Goal: Information Seeking & Learning: Learn about a topic

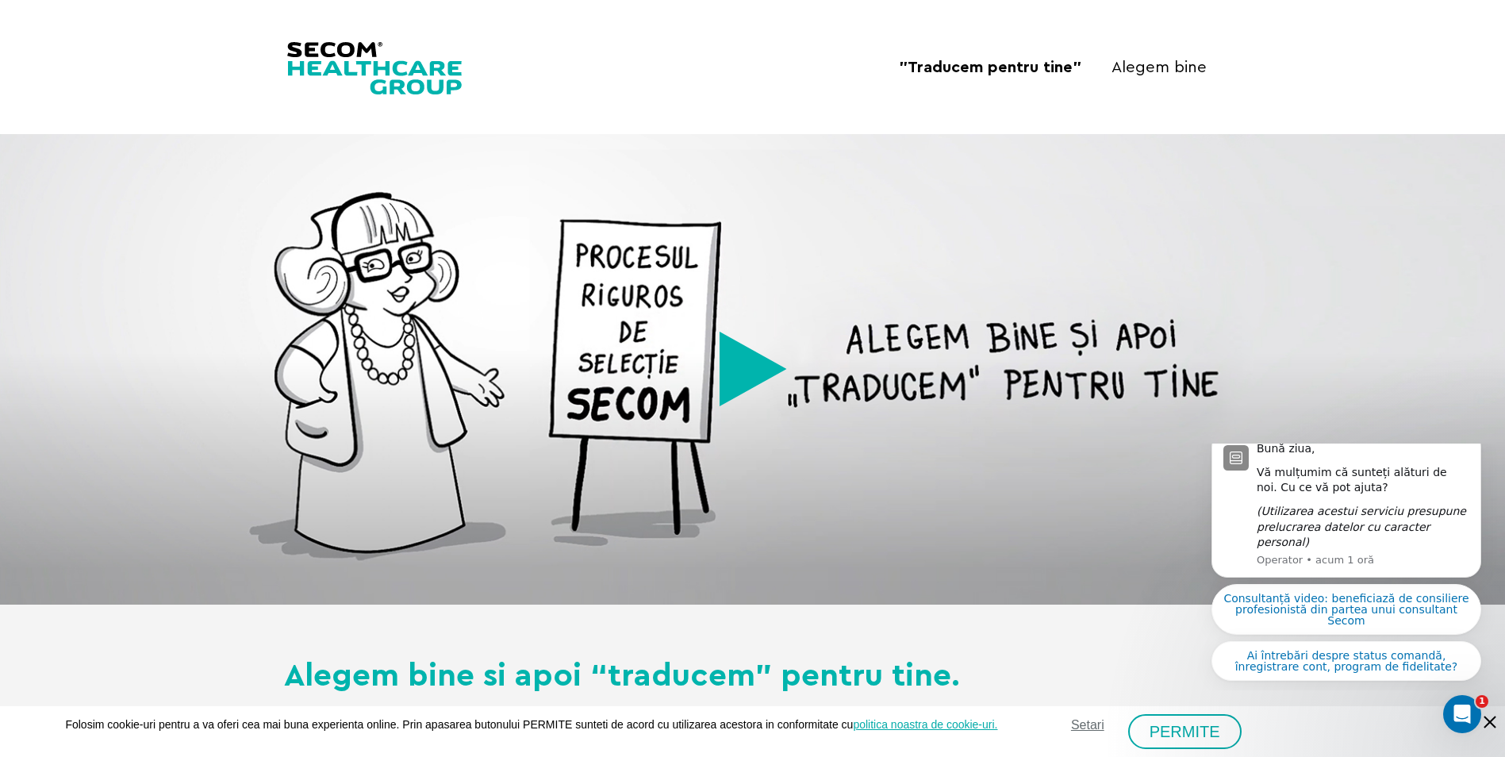
click at [413, 71] on img at bounding box center [374, 67] width 181 height 60
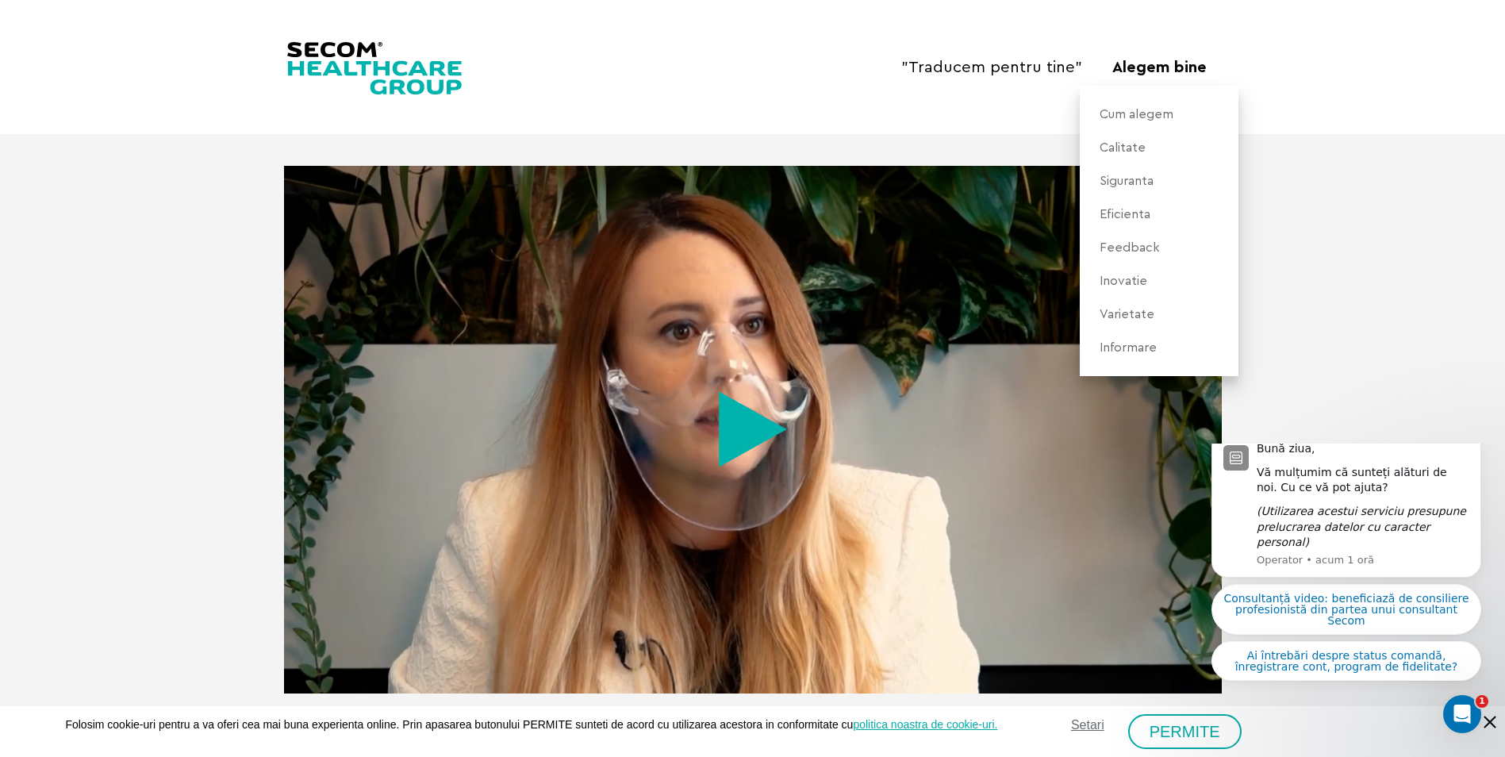
click at [1135, 348] on link "Informare" at bounding box center [1128, 347] width 73 height 33
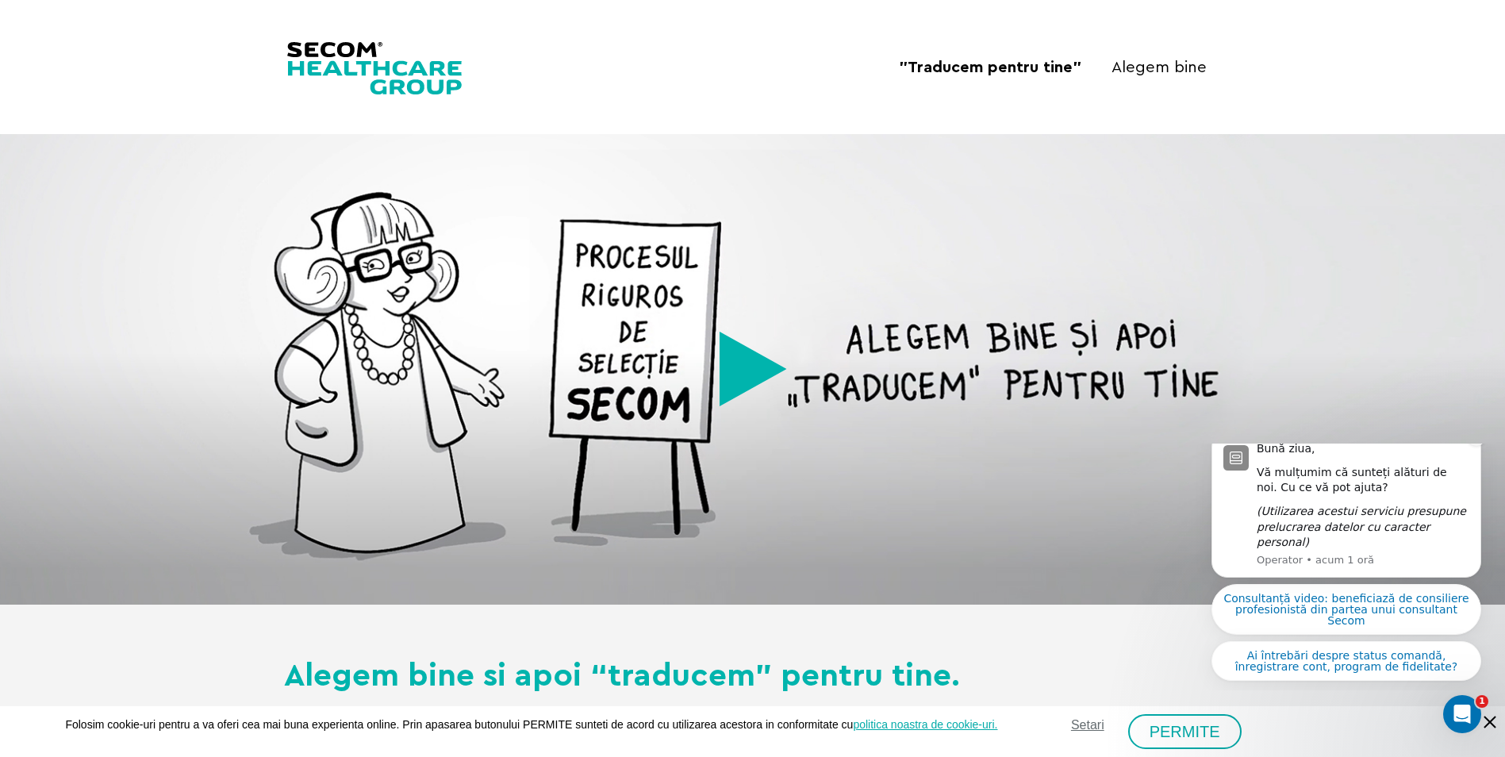
click at [1480, 440] on icon "Dismiss notification" at bounding box center [1477, 436] width 9 height 9
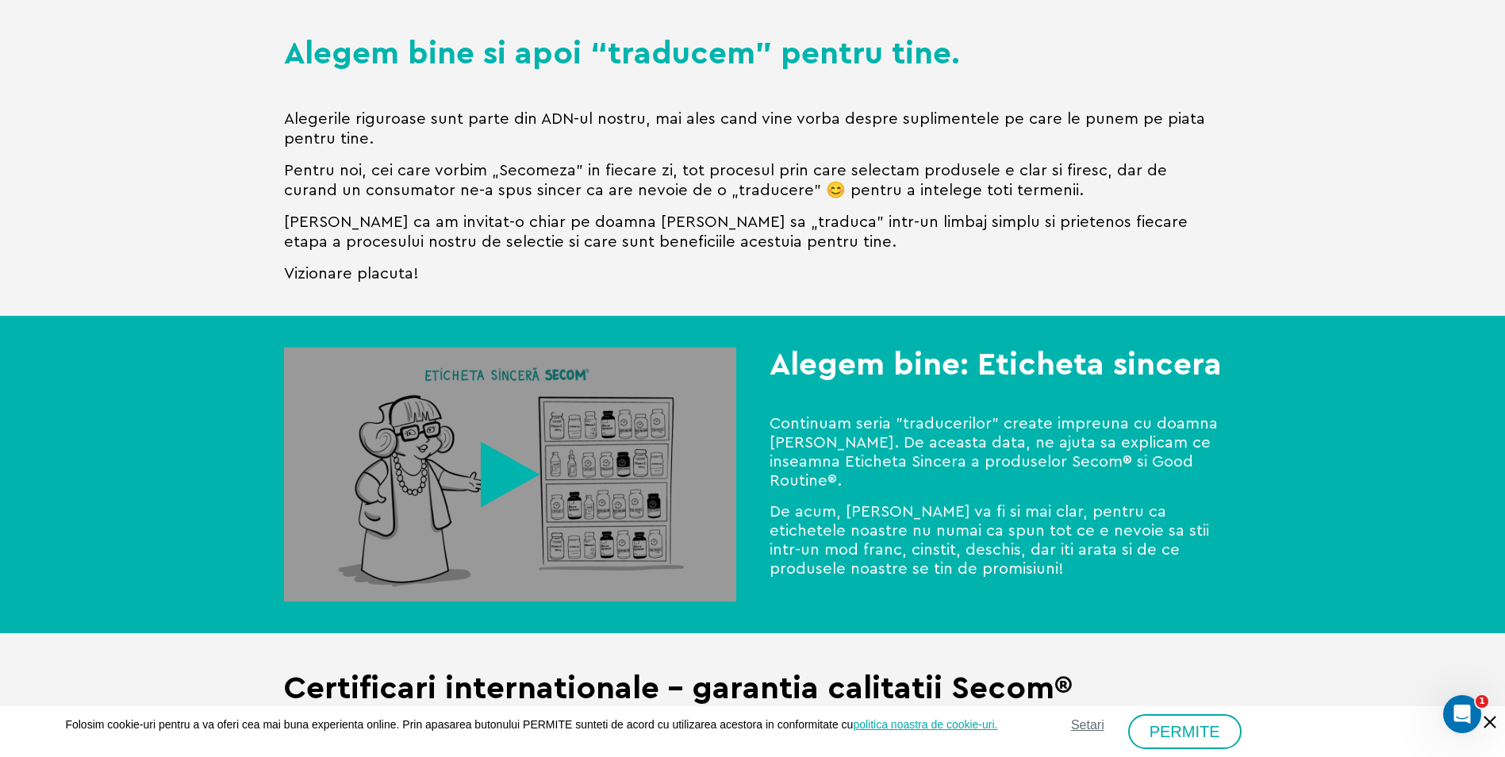
scroll to position [714, 0]
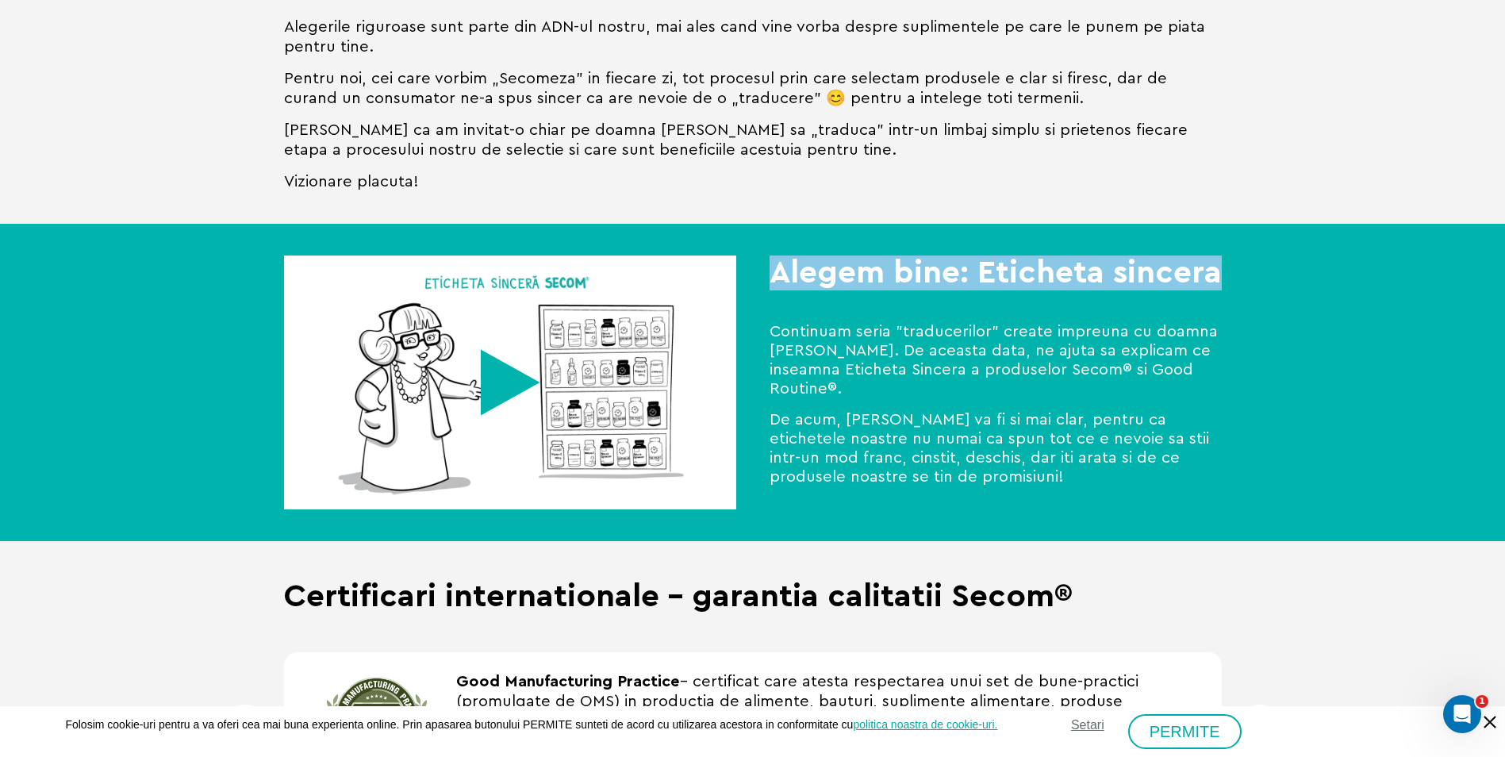
drag, startPoint x: 769, startPoint y: 278, endPoint x: 1239, endPoint y: 294, distance: 470.8
click at [1239, 294] on div "Alegem bine: Eticheta sincera Continuam seria "traducerilor" create impreuna cu…" at bounding box center [752, 383] width 1505 height 318
copy strong "Alegem bine: Eticheta sincera"
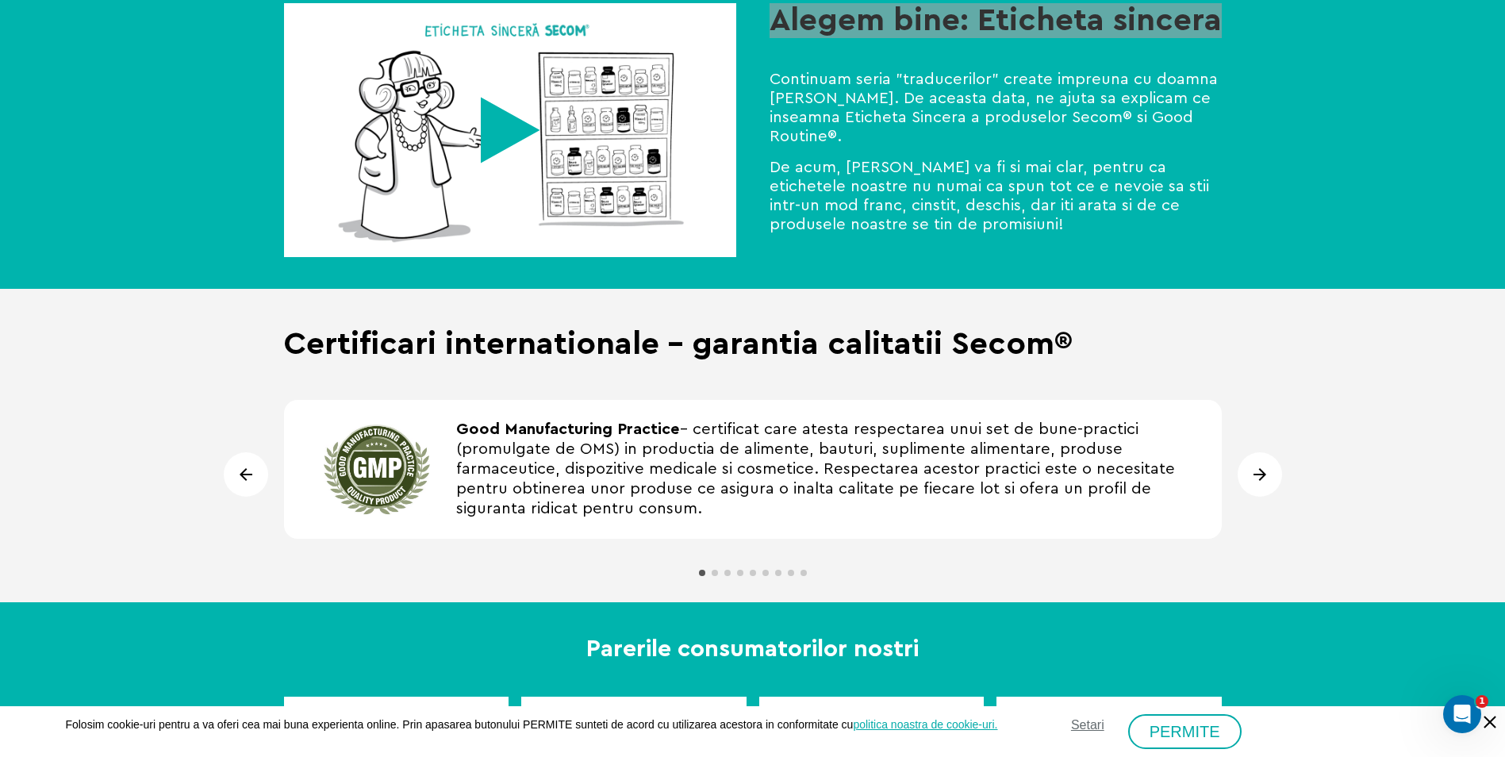
scroll to position [1031, 0]
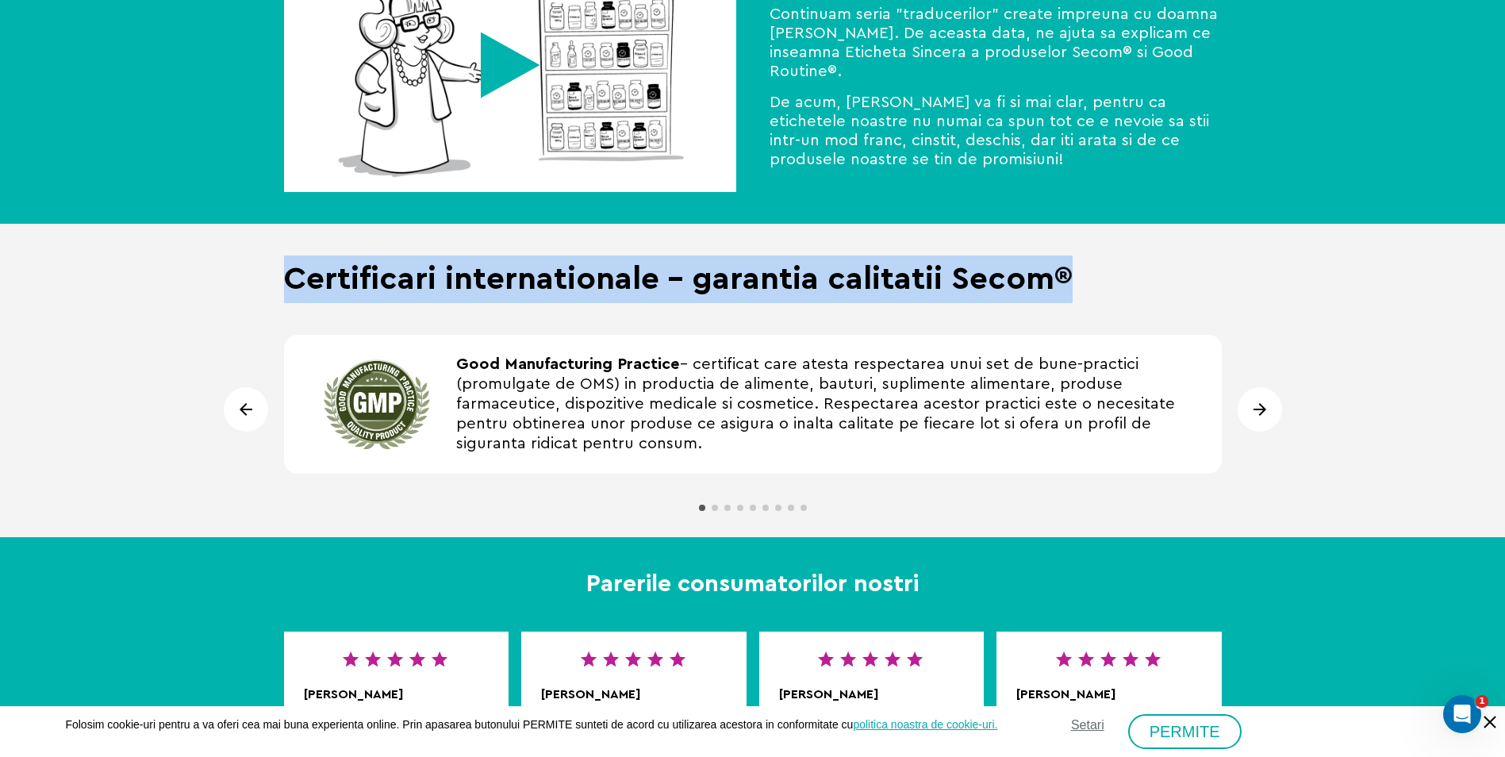
drag, startPoint x: 294, startPoint y: 283, endPoint x: 1081, endPoint y: 261, distance: 787.4
click at [1081, 261] on p "Certificari internationale - garantia calitatii Secom®" at bounding box center [753, 279] width 938 height 48
copy strong "Certificari internationale - garantia calitatii Secom®"
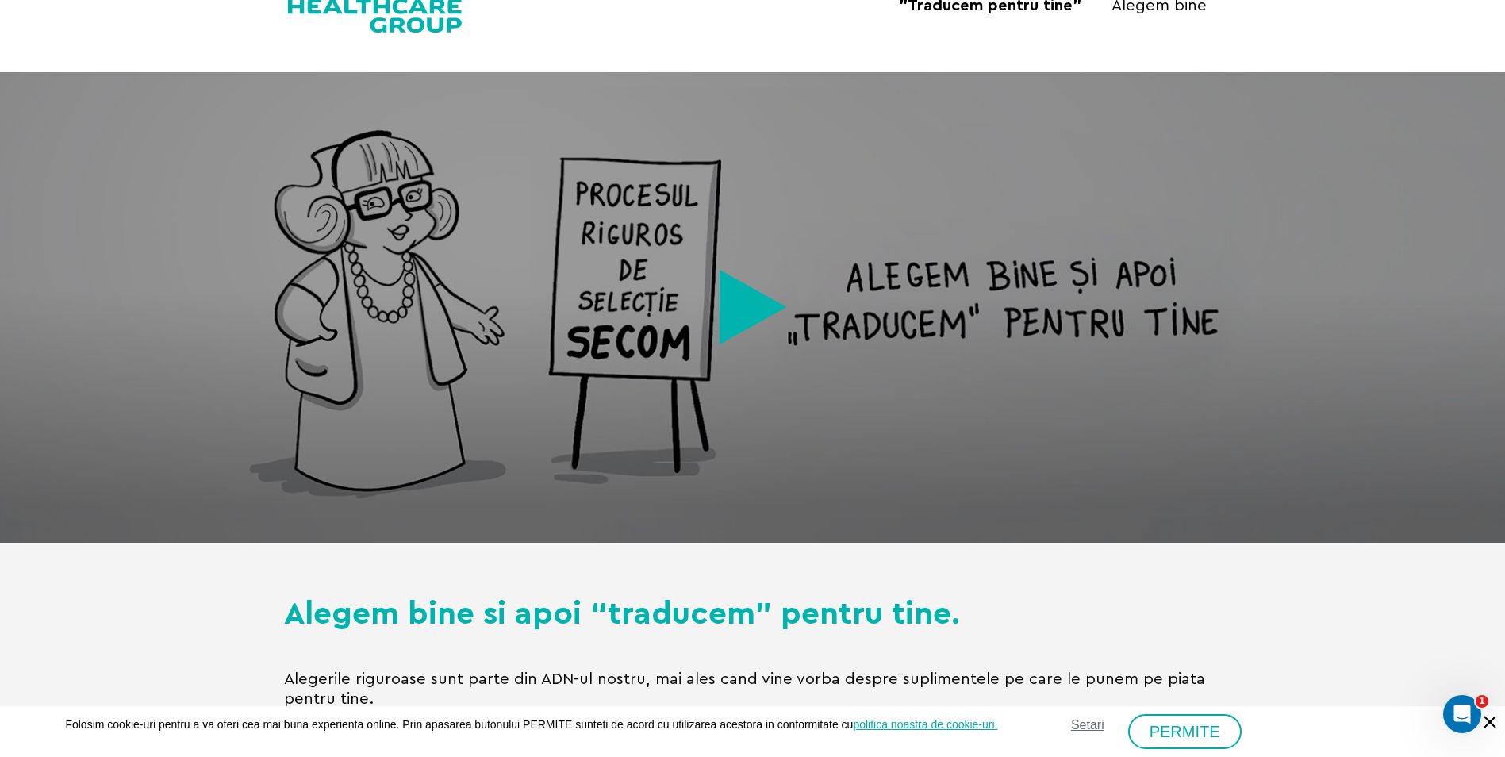
scroll to position [0, 0]
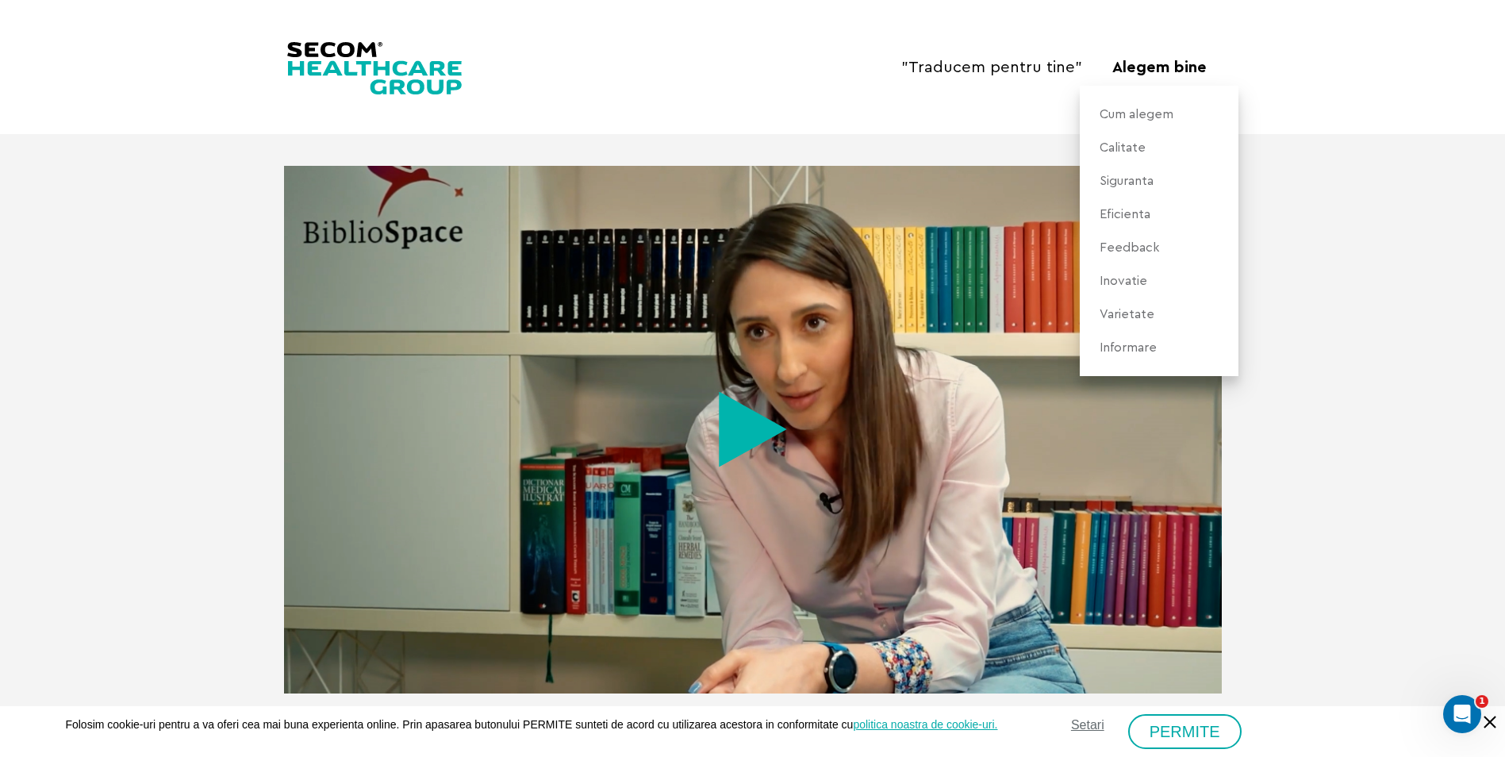
click at [1139, 314] on link "Varietate" at bounding box center [1127, 314] width 71 height 33
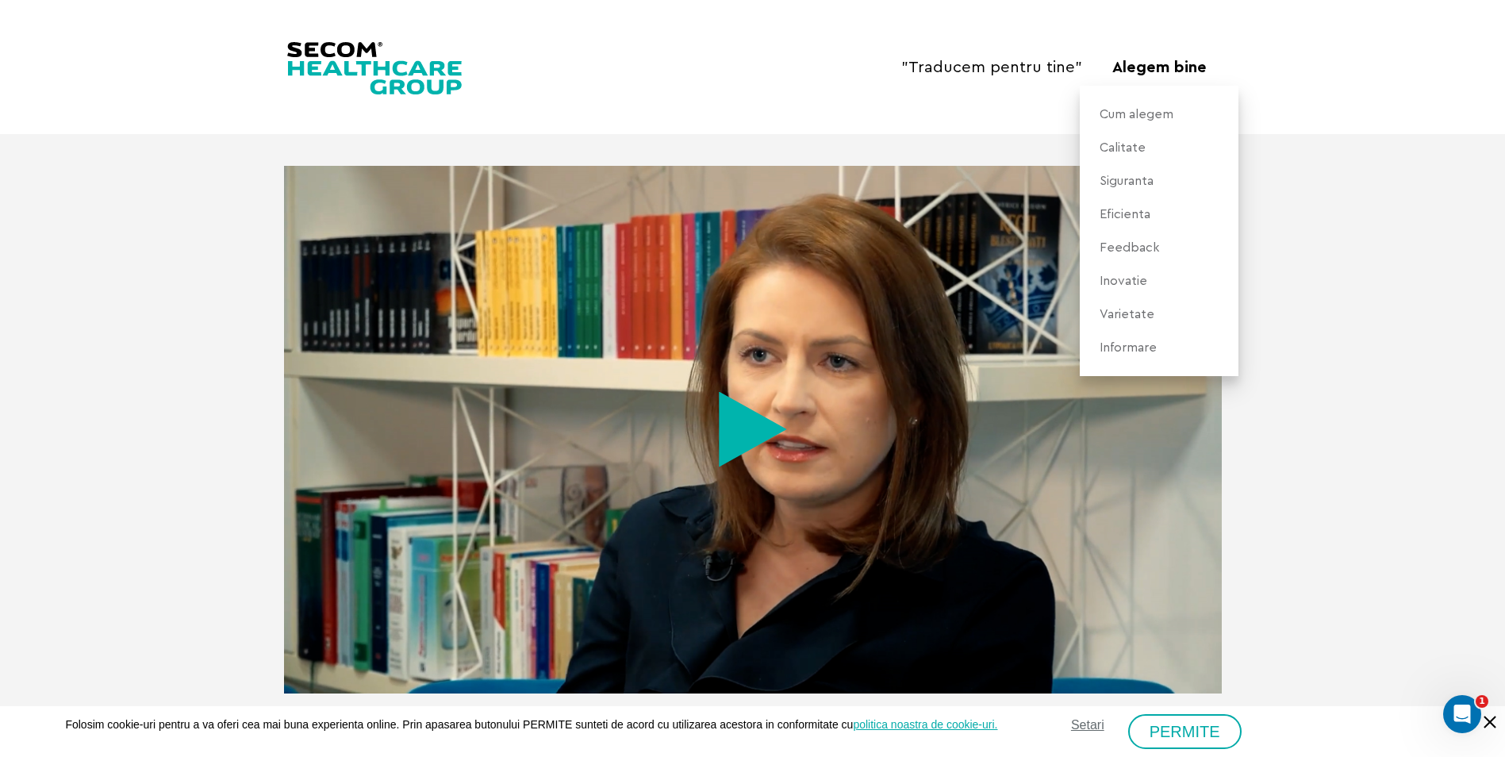
click at [1144, 207] on link "Eficienta" at bounding box center [1125, 214] width 67 height 33
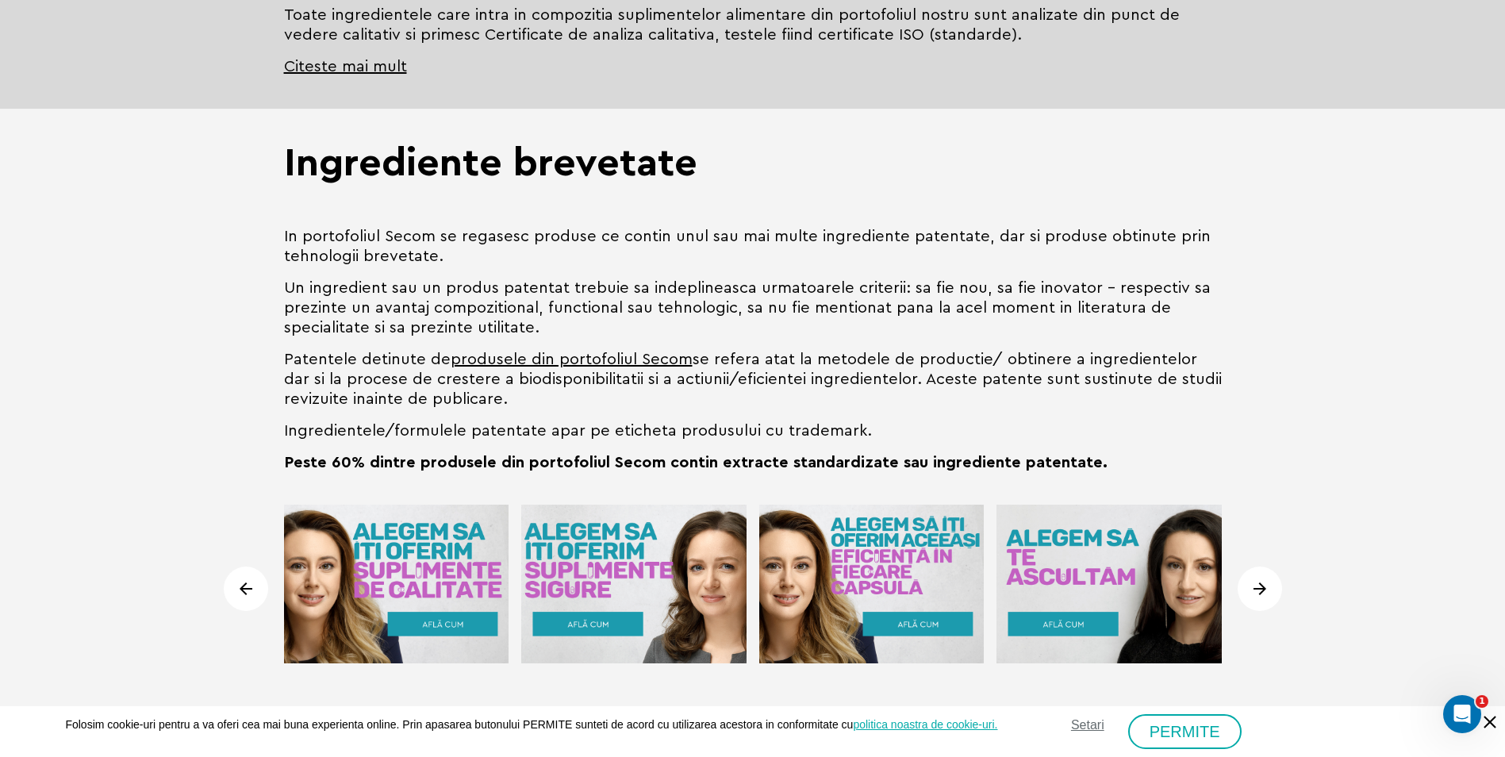
scroll to position [476, 0]
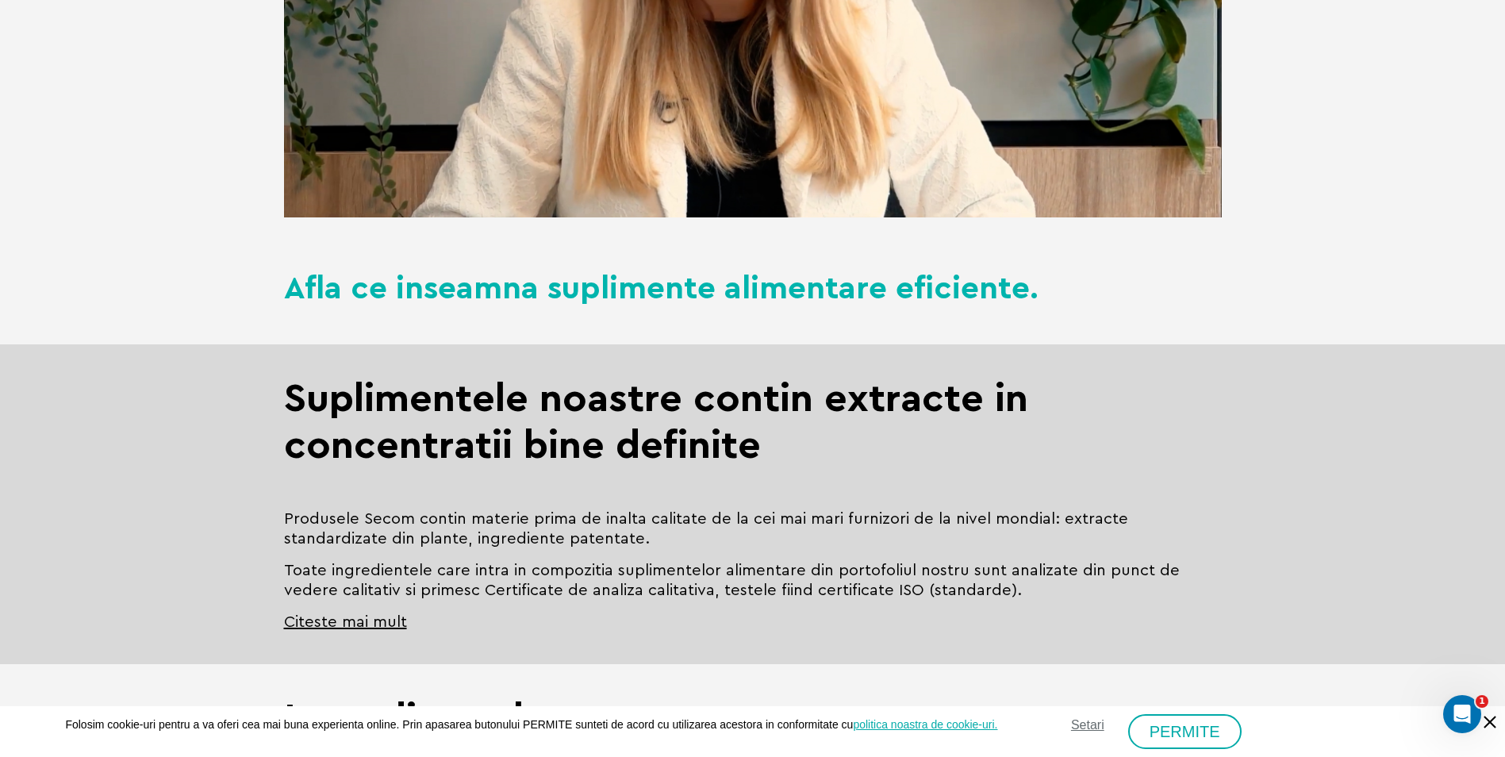
click at [355, 627] on link "Citeste mai mult" at bounding box center [345, 623] width 123 height 20
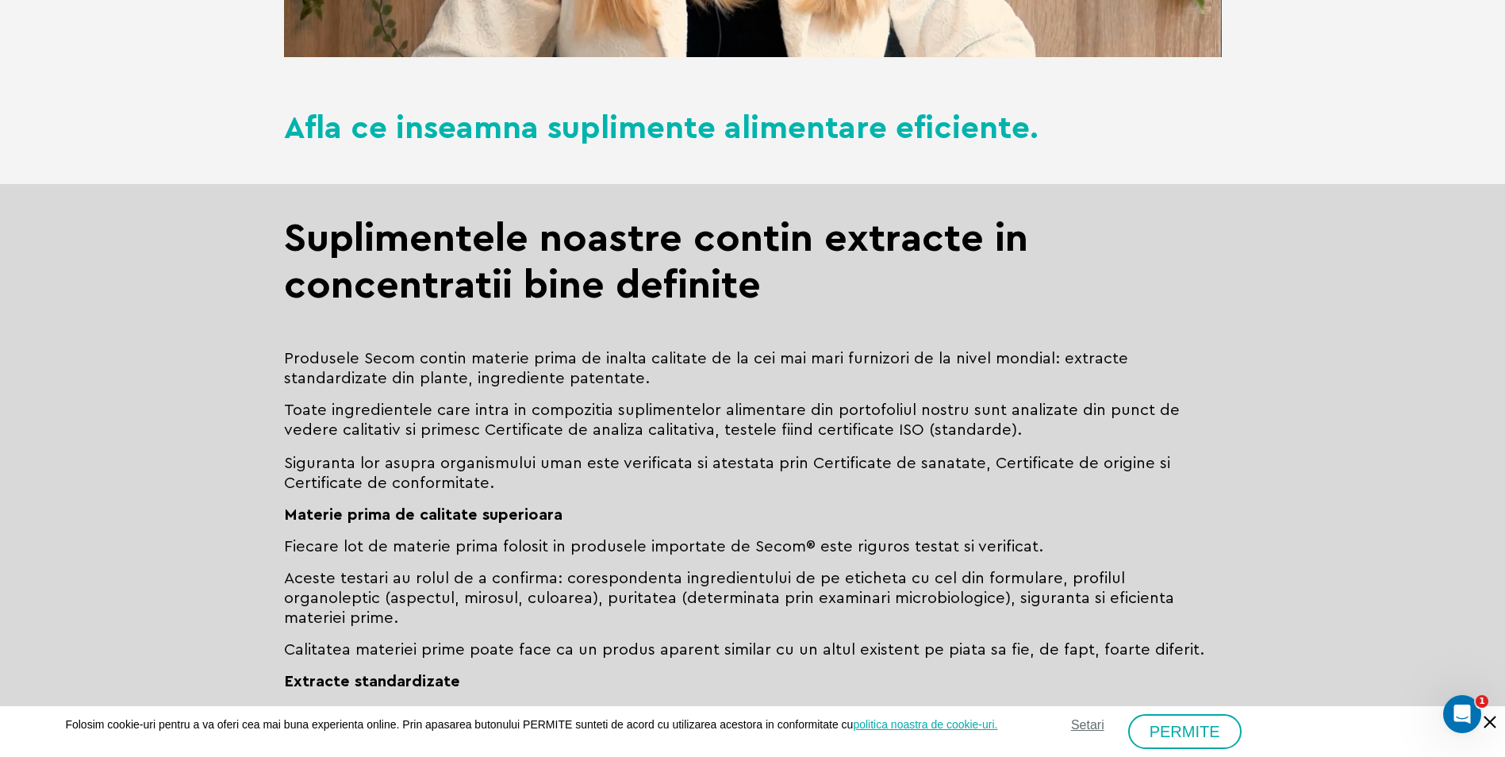
scroll to position [793, 0]
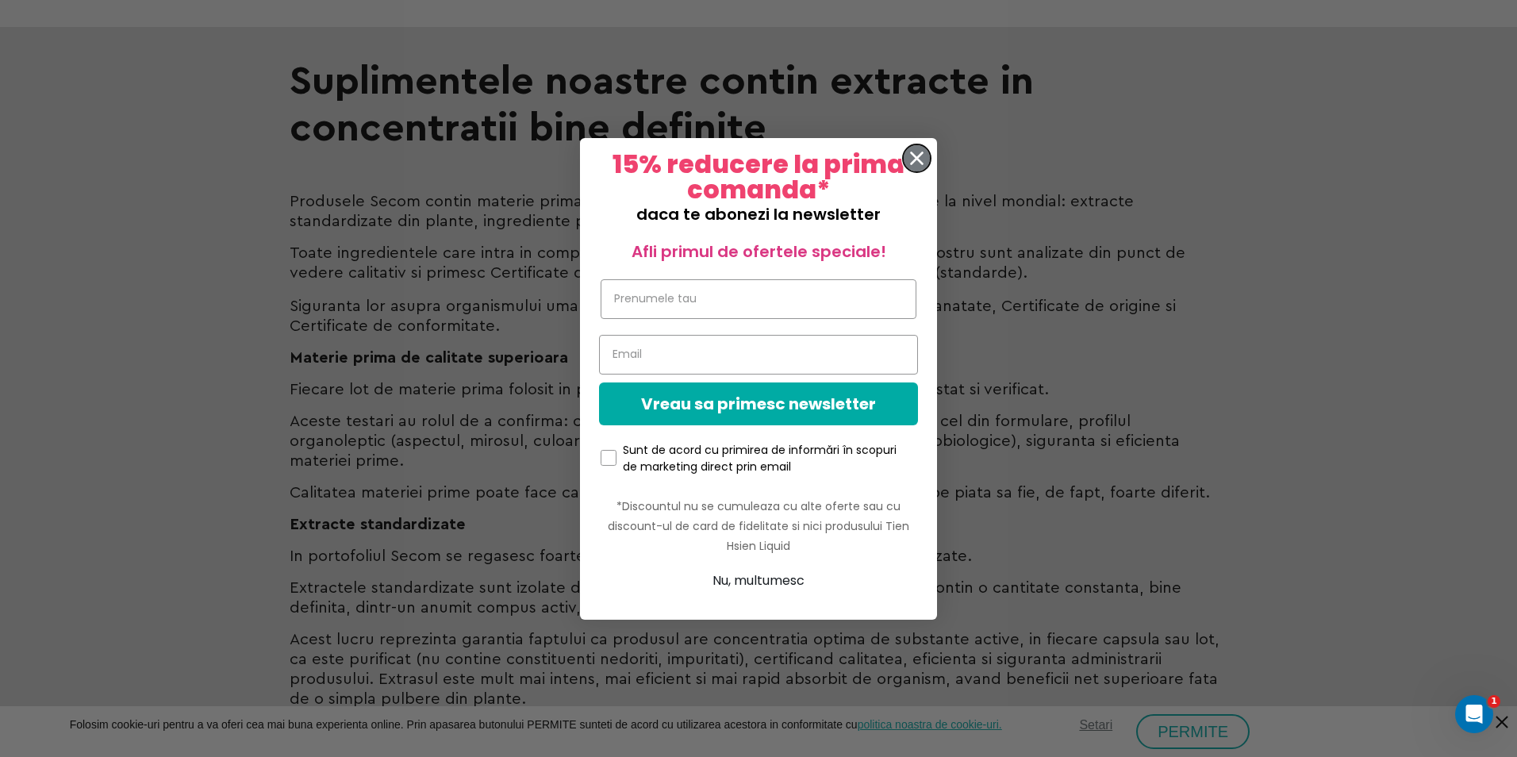
click at [924, 156] on circle "Close dialog" at bounding box center [917, 157] width 26 height 26
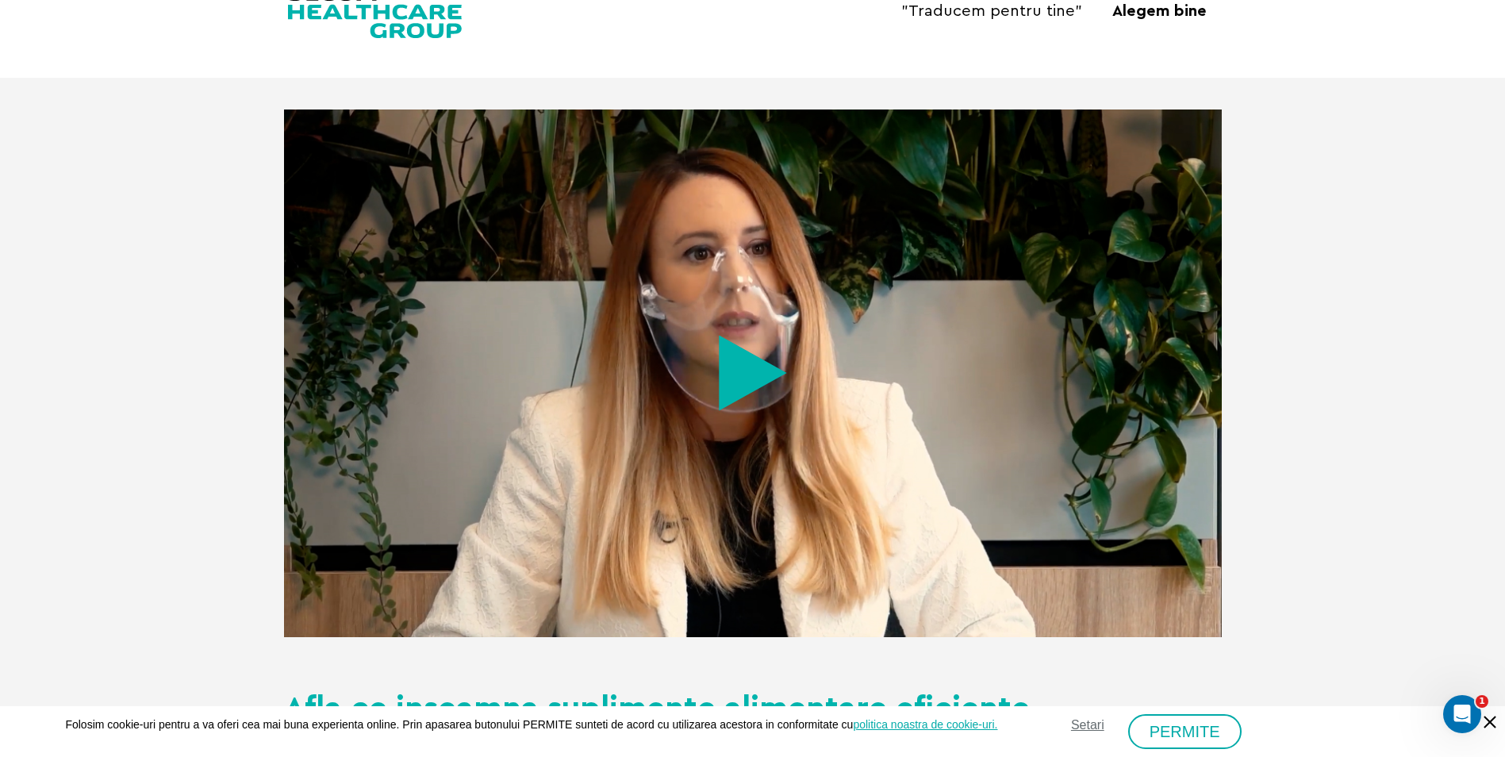
scroll to position [0, 0]
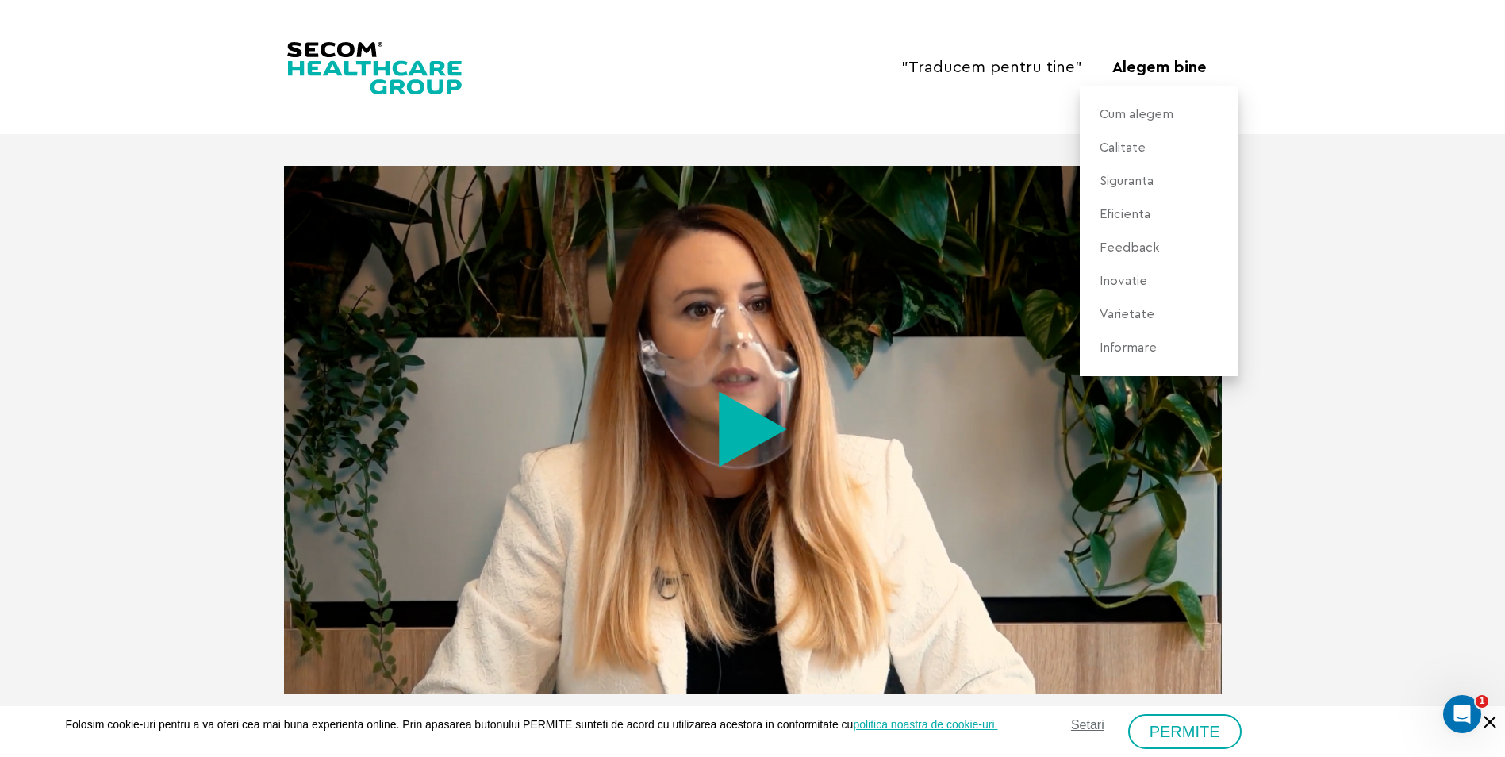
click at [1122, 153] on link "Calitate" at bounding box center [1123, 147] width 62 height 33
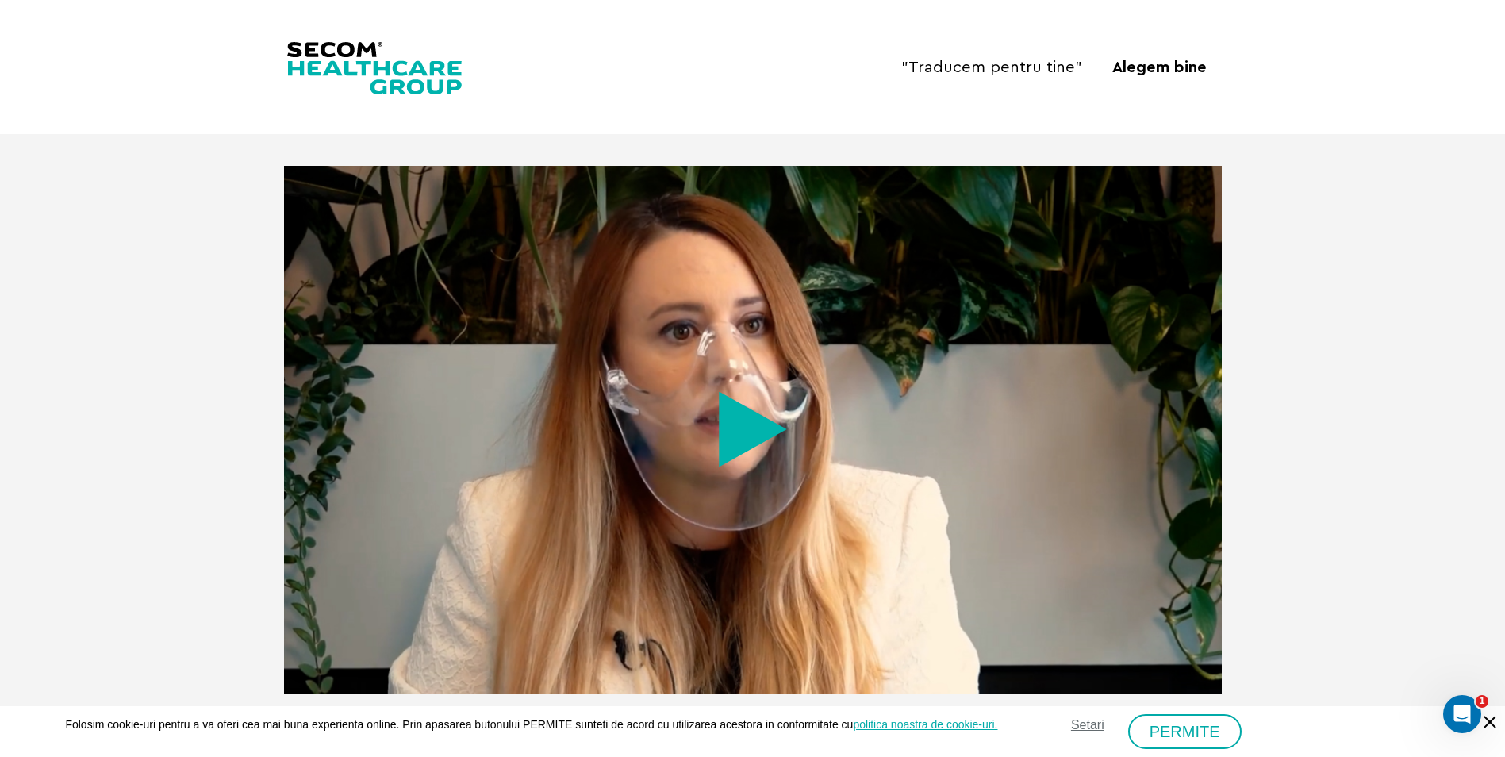
click at [997, 71] on link ""Traducem pentru tine"" at bounding box center [991, 67] width 181 height 36
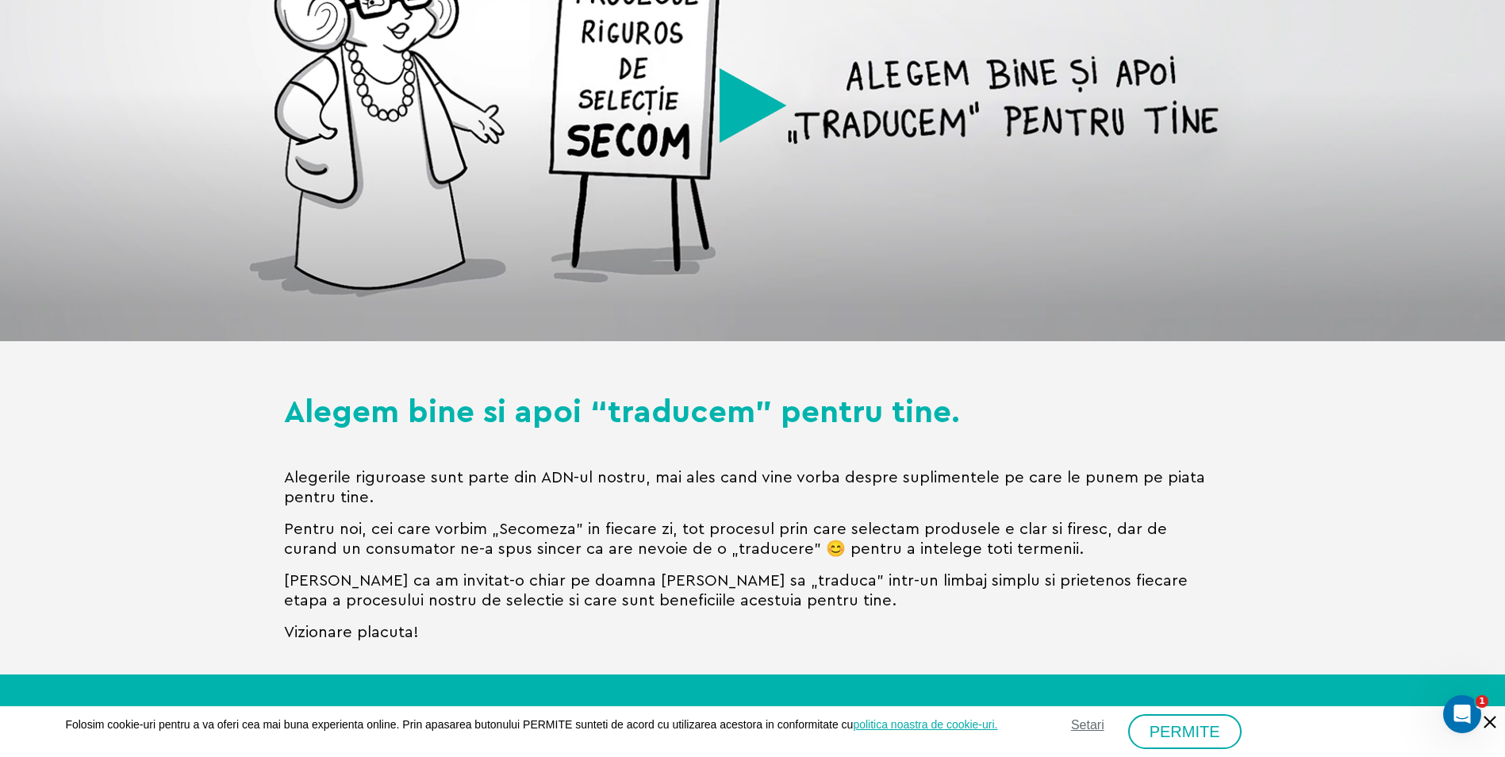
scroll to position [476, 0]
